Goal: Feedback & Contribution: Submit feedback/report problem

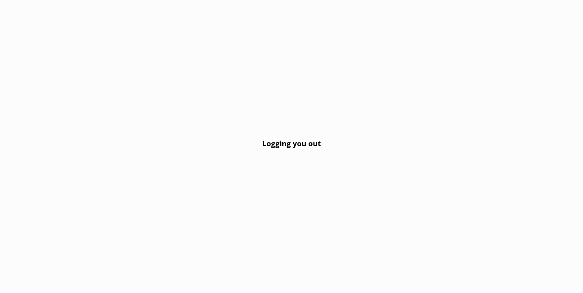
click at [283, 149] on h2 "Logging you out" at bounding box center [291, 144] width 59 height 12
click at [164, 138] on div "Logging you out" at bounding box center [291, 146] width 583 height 293
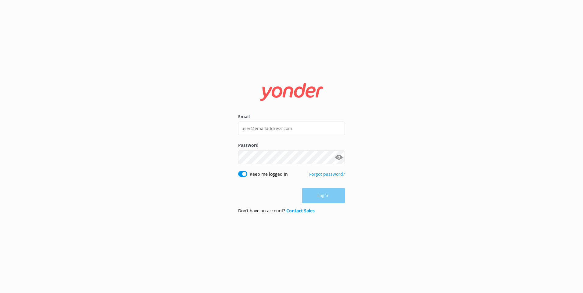
type input "[EMAIL_ADDRESS][DOMAIN_NAME]"
click at [320, 195] on button "Log in" at bounding box center [323, 195] width 43 height 15
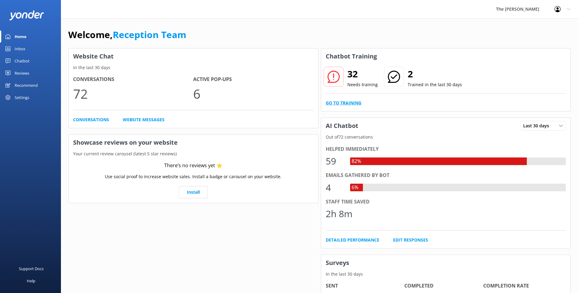
click at [349, 103] on link "Go to Training" at bounding box center [344, 103] width 36 height 7
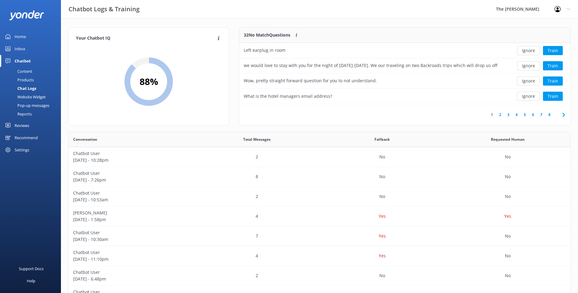
scroll to position [72, 327]
click at [563, 116] on use at bounding box center [564, 115] width 2 height 4
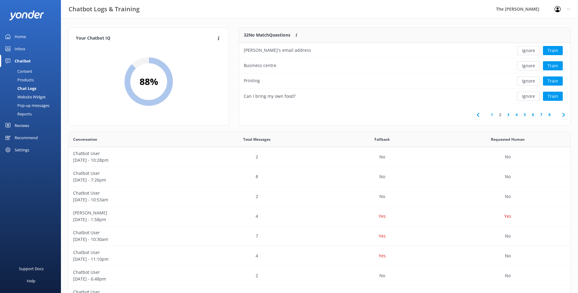
click at [565, 115] on use at bounding box center [564, 115] width 2 height 4
click at [563, 115] on icon at bounding box center [563, 114] width 7 height 7
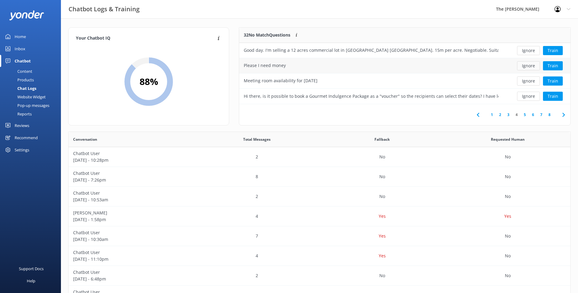
click at [522, 65] on button "Ignore" at bounding box center [528, 65] width 23 height 9
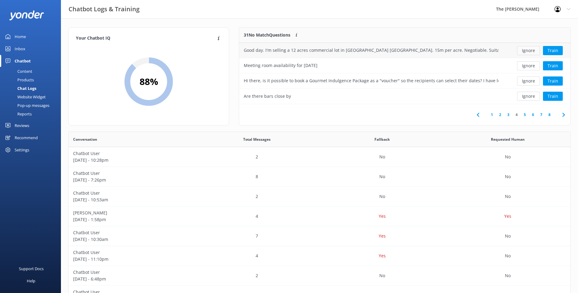
click at [531, 51] on button "Ignore" at bounding box center [528, 50] width 23 height 9
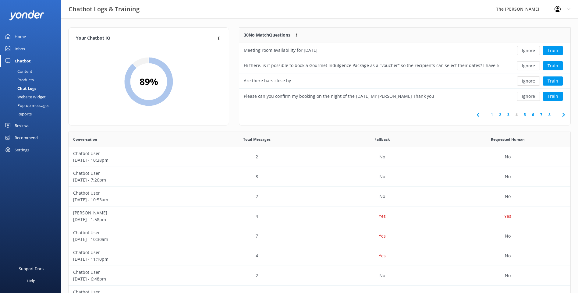
click at [524, 116] on link "5" at bounding box center [525, 115] width 8 height 6
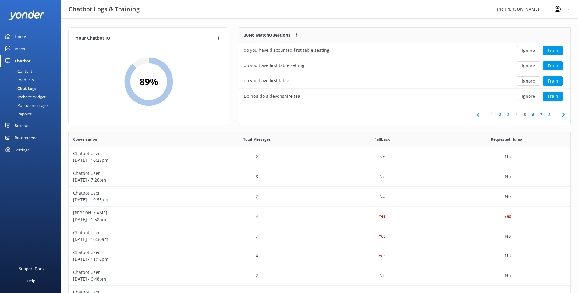
click at [563, 114] on icon at bounding box center [563, 114] width 7 height 7
click at [28, 47] on link "Inbox" at bounding box center [30, 49] width 61 height 12
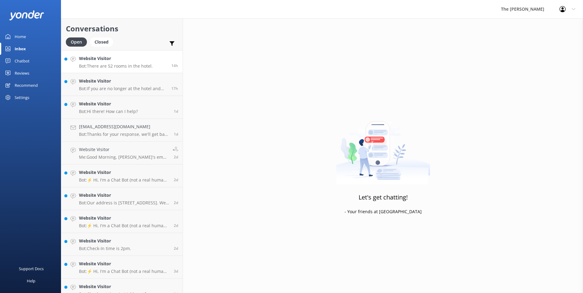
click at [104, 63] on div "Website Visitor Bot: There are 52 rooms in the hotel." at bounding box center [116, 61] width 74 height 13
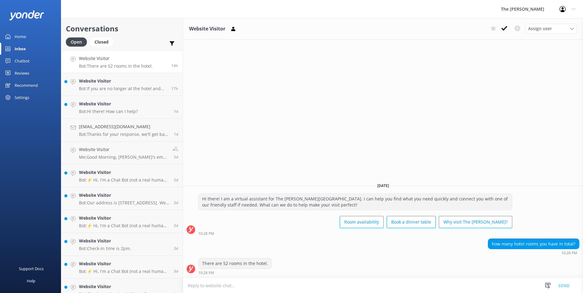
click at [26, 40] on link "Home" at bounding box center [30, 36] width 61 height 12
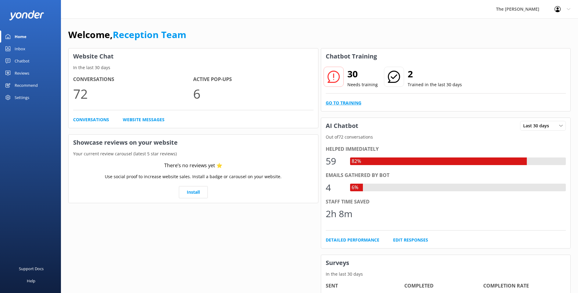
click at [343, 103] on link "Go to Training" at bounding box center [344, 103] width 36 height 7
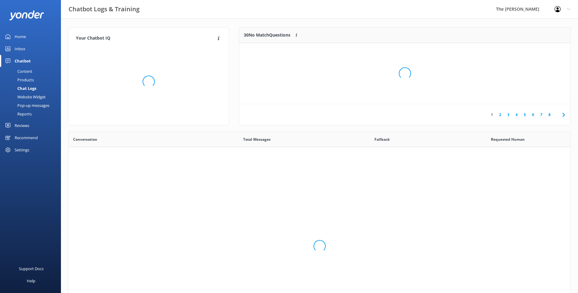
scroll to position [209, 498]
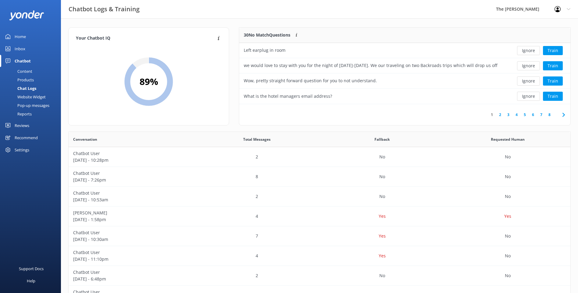
click at [25, 70] on div "Content" at bounding box center [18, 71] width 29 height 9
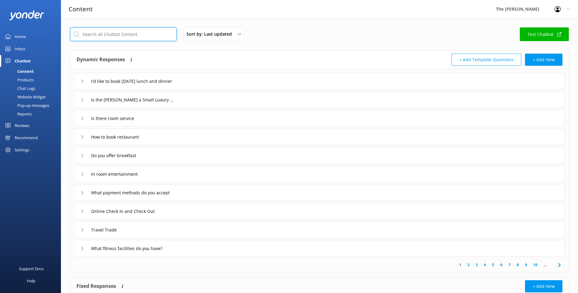
click at [116, 38] on input "text" at bounding box center [123, 34] width 107 height 14
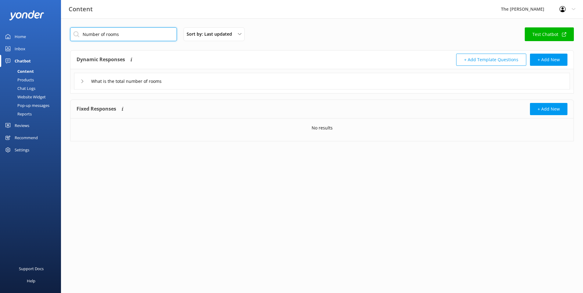
type input "Number of rooms"
click at [82, 81] on icon at bounding box center [82, 82] width 4 height 4
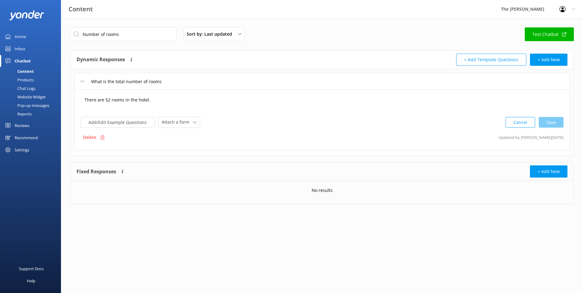
click at [109, 101] on textarea "There are 52 rooms in the hotel." at bounding box center [322, 103] width 482 height 19
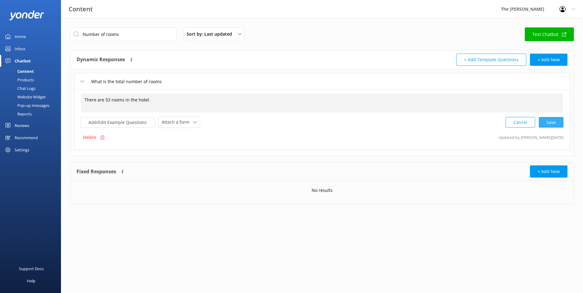
click at [553, 120] on div "Cancel Save" at bounding box center [535, 122] width 58 height 11
type textarea "There are 53 rooms in the hotel."
click at [138, 35] on input "Number of rooms" at bounding box center [123, 34] width 107 height 14
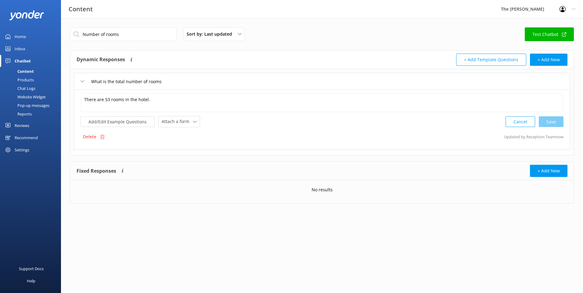
click at [23, 80] on div "Products" at bounding box center [19, 80] width 30 height 9
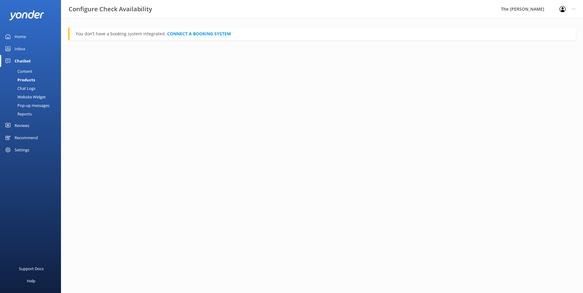
click at [27, 70] on div "Content" at bounding box center [18, 71] width 29 height 9
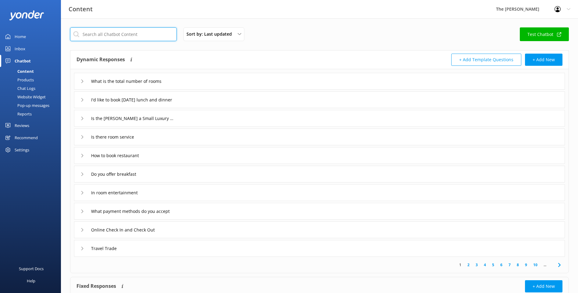
click at [122, 34] on input "text" at bounding box center [123, 34] width 107 height 14
type input "Number of rooms"
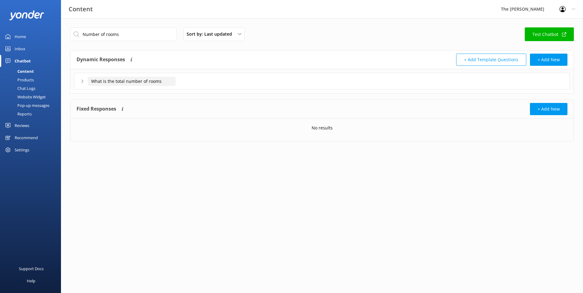
click at [149, 82] on input "What is the total number of rooms" at bounding box center [132, 81] width 88 height 9
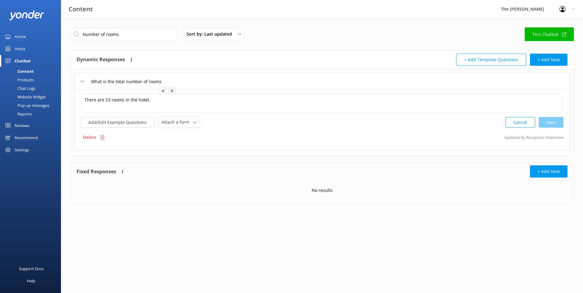
click at [16, 36] on div "Home" at bounding box center [20, 36] width 11 height 12
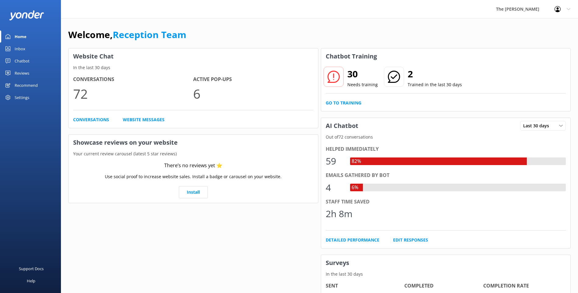
click at [327, 77] on div at bounding box center [334, 77] width 20 height 20
click at [347, 102] on link "Go to Training" at bounding box center [344, 103] width 36 height 7
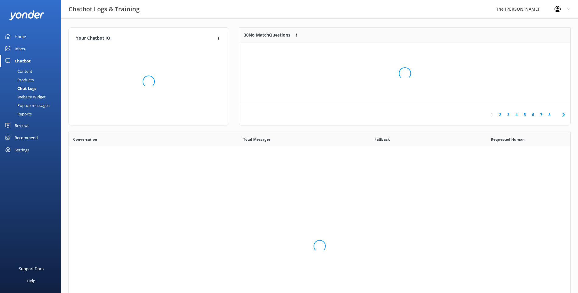
scroll to position [209, 498]
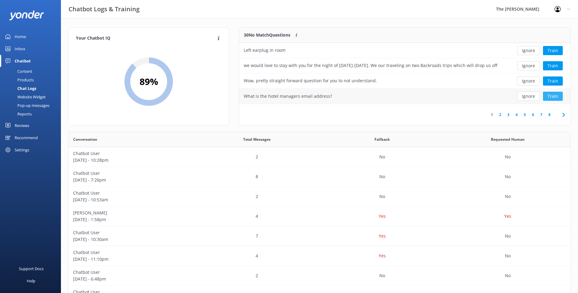
click at [551, 95] on button "Train" at bounding box center [553, 96] width 20 height 9
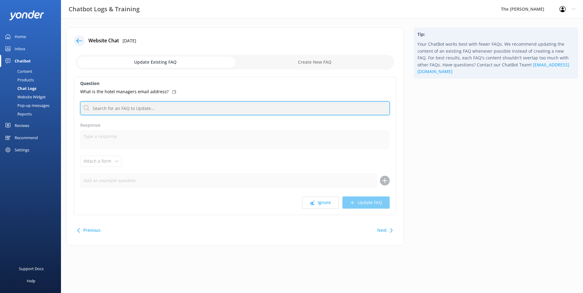
click at [220, 109] on input "text" at bounding box center [234, 109] width 309 height 14
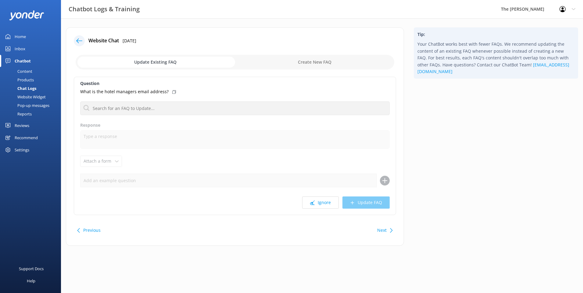
click at [79, 42] on icon at bounding box center [79, 41] width 6 height 6
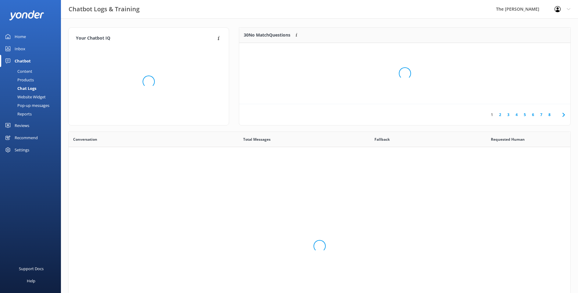
scroll to position [209, 498]
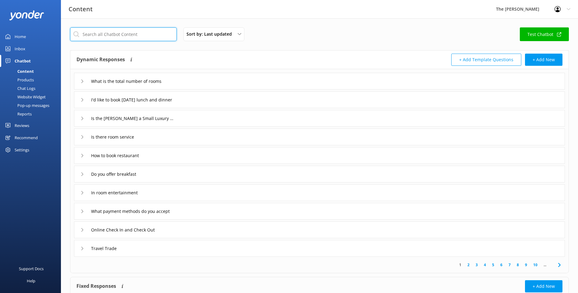
click at [108, 35] on input "text" at bounding box center [123, 34] width 107 height 14
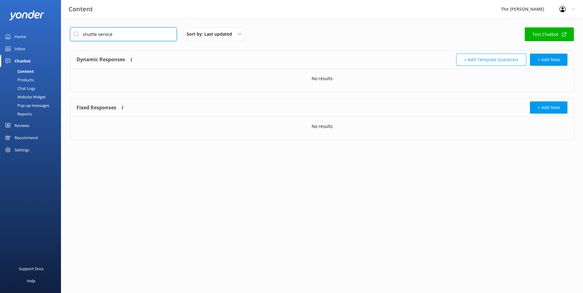
type input "shuttle service"
drag, startPoint x: 121, startPoint y: 31, endPoint x: 66, endPoint y: 38, distance: 55.6
click at [66, 38] on div "shuttle service Sort by: Last updated Title (A-Z) Last updated Test Chatbot Dyn…" at bounding box center [322, 88] width 522 height 140
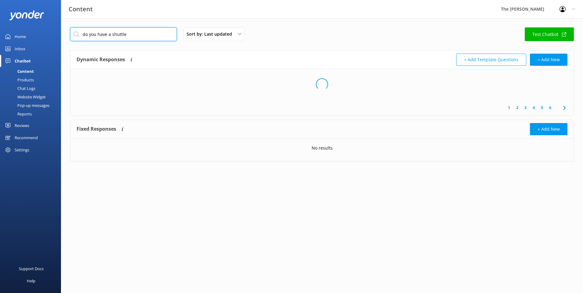
type input "do you have a shuttle"
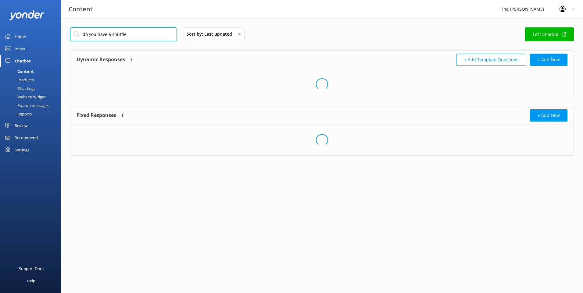
drag, startPoint x: 45, startPoint y: 37, endPoint x: 80, endPoint y: 36, distance: 35.1
click at [46, 36] on div "Content The [PERSON_NAME] Profile Settings Logout Home Inbox Chatbot Content Pr…" at bounding box center [291, 96] width 583 height 156
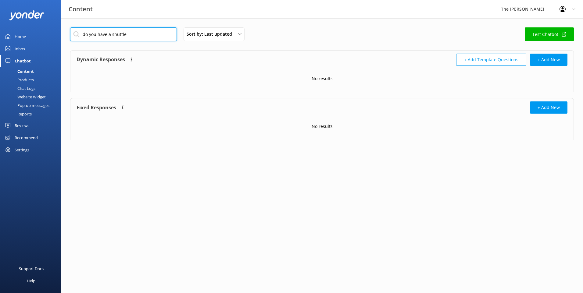
drag, startPoint x: 134, startPoint y: 34, endPoint x: 61, endPoint y: 35, distance: 73.2
click at [61, 35] on div "do you have a shuttle Sort by: Last updated Title (A-Z) Last updated Test Chatb…" at bounding box center [322, 88] width 522 height 140
type input "taxi"
drag, startPoint x: 105, startPoint y: 35, endPoint x: 46, endPoint y: 35, distance: 58.2
click at [46, 35] on div "Content The George Profile Settings Logout Home Inbox Chatbot Content Products …" at bounding box center [291, 88] width 583 height 140
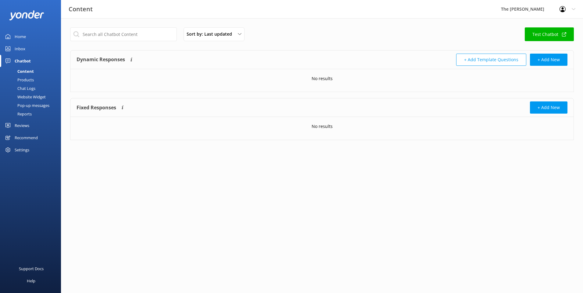
click at [20, 39] on div "Home" at bounding box center [20, 36] width 11 height 12
